Goal: Transaction & Acquisition: Purchase product/service

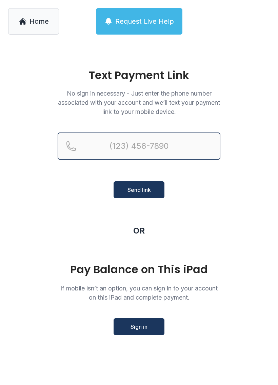
click at [170, 144] on input "Reservation phone number" at bounding box center [139, 146] width 163 height 27
type input "("
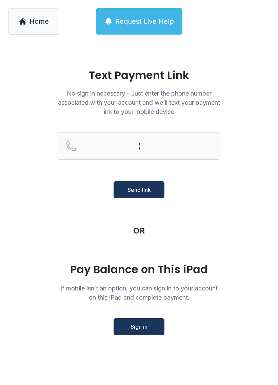
click at [232, 228] on div "OR" at bounding box center [139, 231] width 190 height 11
click at [149, 334] on button "Sign in" at bounding box center [139, 327] width 51 height 17
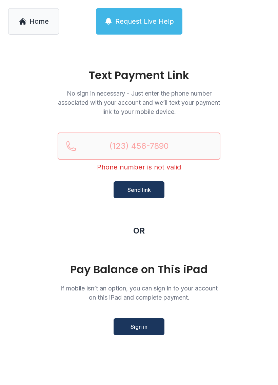
click at [173, 152] on input "Reservation phone number" at bounding box center [139, 146] width 163 height 27
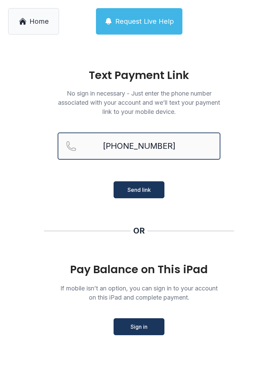
type input "[PHONE_NUMBER]"
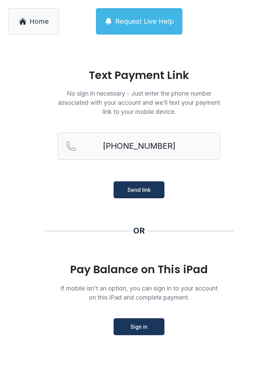
click at [152, 189] on button "Send link" at bounding box center [139, 190] width 51 height 17
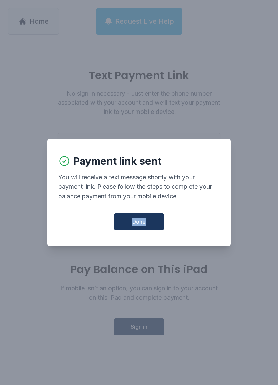
click at [154, 230] on button "Done" at bounding box center [139, 221] width 51 height 17
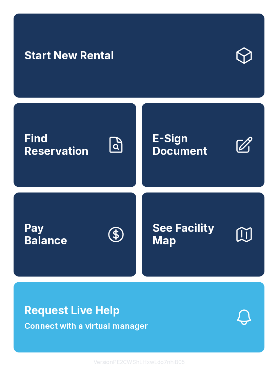
click at [36, 247] on span "Pay Balance" at bounding box center [45, 234] width 43 height 25
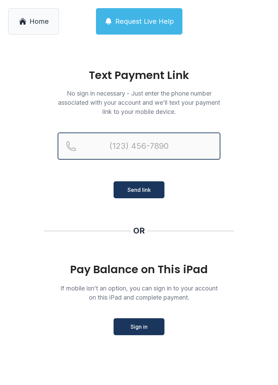
click at [194, 151] on input "Reservation phone number" at bounding box center [139, 146] width 163 height 27
type input "("
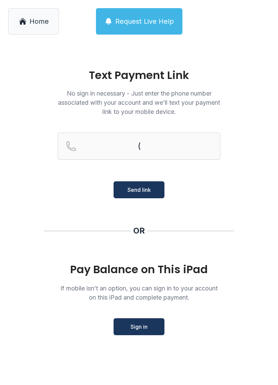
click at [272, 172] on main "Text Payment Link No sign in necessary - Just enter the phone number associated…" at bounding box center [139, 214] width 278 height 343
click at [42, 26] on link "Home" at bounding box center [33, 21] width 51 height 26
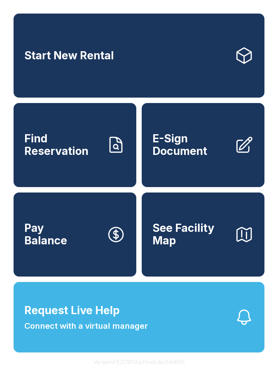
click at [121, 349] on button "Request Live Help Connect with a virtual manager" at bounding box center [139, 317] width 251 height 71
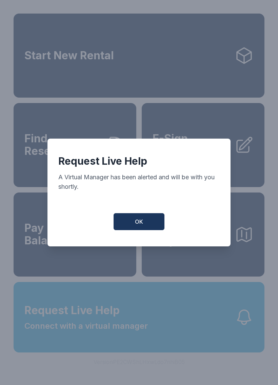
click at [151, 217] on button "OK" at bounding box center [139, 221] width 51 height 17
